Goal: Transaction & Acquisition: Purchase product/service

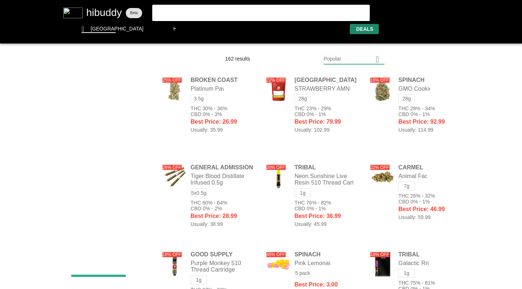
click at [341, 59] on flt-glass-pane at bounding box center [261, 144] width 522 height 289
click at [338, 165] on flt-glass-pane at bounding box center [261, 144] width 522 height 289
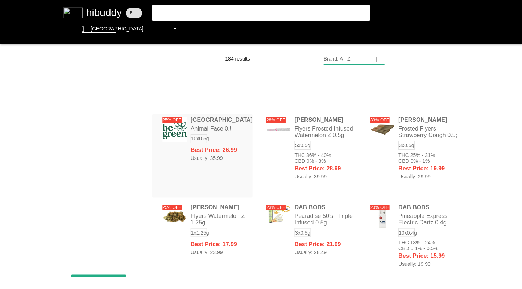
click at [196, 159] on flt-glass-pane at bounding box center [261, 144] width 522 height 289
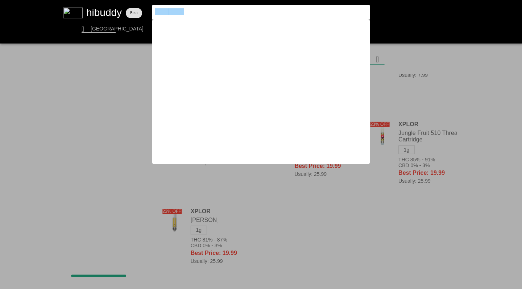
drag, startPoint x: 0, startPoint y: 0, endPoint x: 141, endPoint y: 3, distance: 141.5
click at [141, 3] on flt-glass-pane at bounding box center [261, 144] width 522 height 289
type input "simply bare"
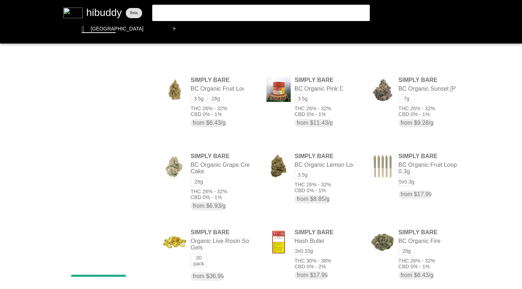
click at [411, 59] on flt-glass-pane at bounding box center [261, 144] width 522 height 289
click at [411, 111] on flt-glass-pane at bounding box center [261, 144] width 522 height 289
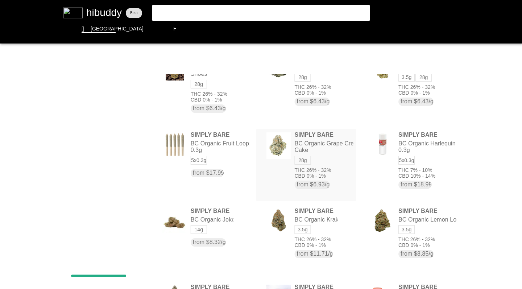
click at [421, 96] on flt-glass-pane at bounding box center [261, 144] width 522 height 289
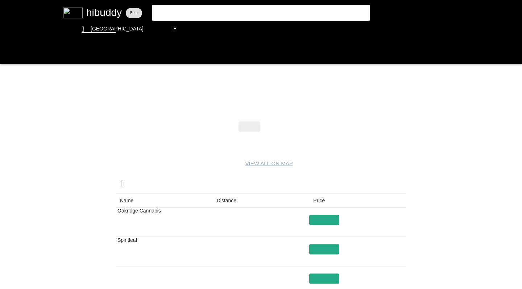
click at [277, 125] on flt-glass-pane at bounding box center [261, 144] width 522 height 289
click at [8, 52] on flt-glass-pane at bounding box center [261, 144] width 522 height 289
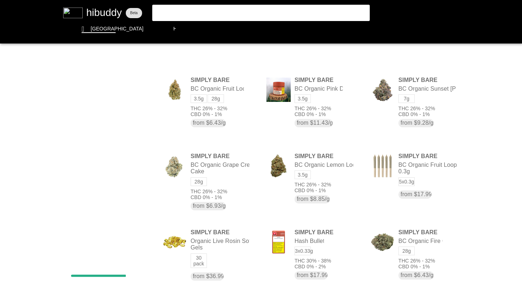
click at [413, 58] on flt-glass-pane at bounding box center [261, 144] width 522 height 289
click at [413, 110] on flt-glass-pane at bounding box center [261, 144] width 522 height 289
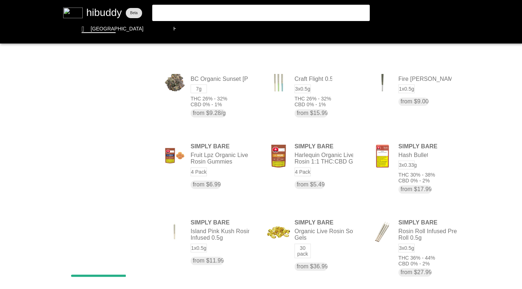
click at [189, 11] on flt-glass-pane at bounding box center [261, 144] width 522 height 289
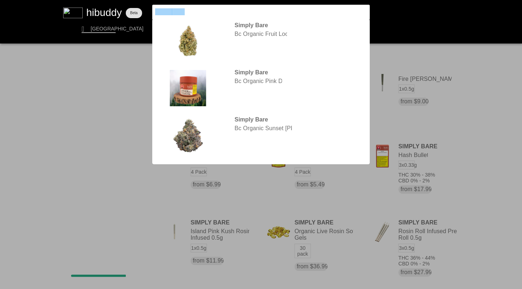
drag, startPoint x: 141, startPoint y: 3, endPoint x: 126, endPoint y: 5, distance: 16.2
click at [126, 5] on flt-glass-pane at bounding box center [261, 144] width 522 height 289
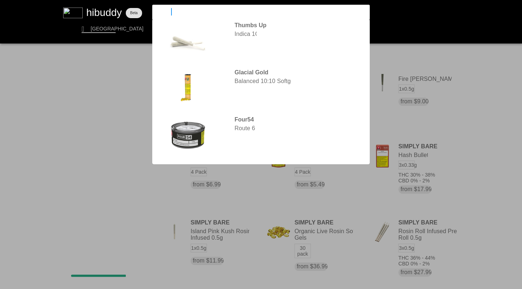
type input "carmel"
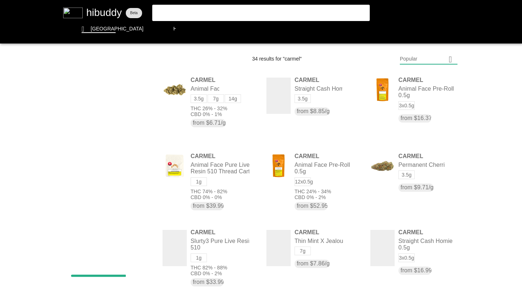
click at [407, 61] on flt-glass-pane at bounding box center [261, 144] width 522 height 289
click at [410, 110] on flt-glass-pane at bounding box center [261, 144] width 522 height 289
